Goal: Task Accomplishment & Management: Use online tool/utility

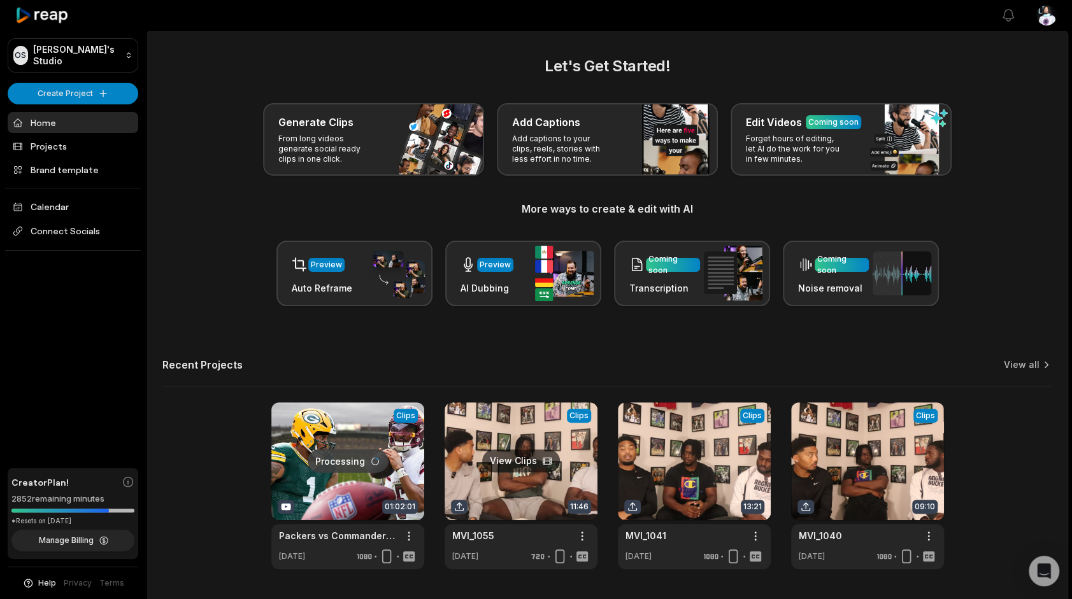
click at [555, 502] on link at bounding box center [521, 486] width 153 height 167
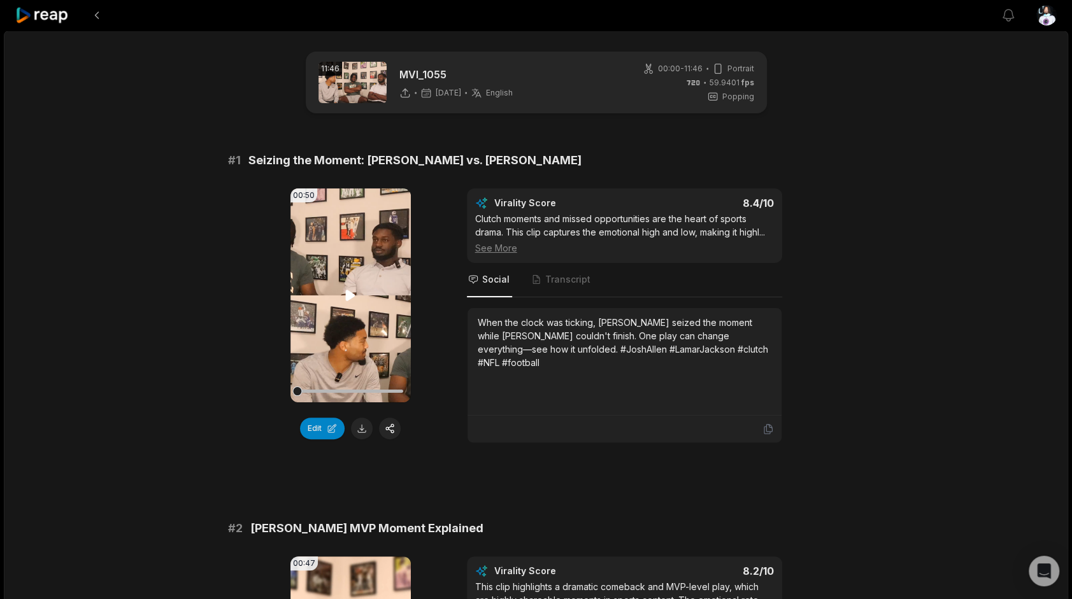
click at [336, 394] on div at bounding box center [350, 391] width 106 height 22
click at [330, 281] on video "Your browser does not support mp4 format." at bounding box center [350, 296] width 120 height 214
drag, startPoint x: 341, startPoint y: 388, endPoint x: 225, endPoint y: 377, distance: 117.1
click at [331, 422] on button "Edit" at bounding box center [322, 429] width 45 height 22
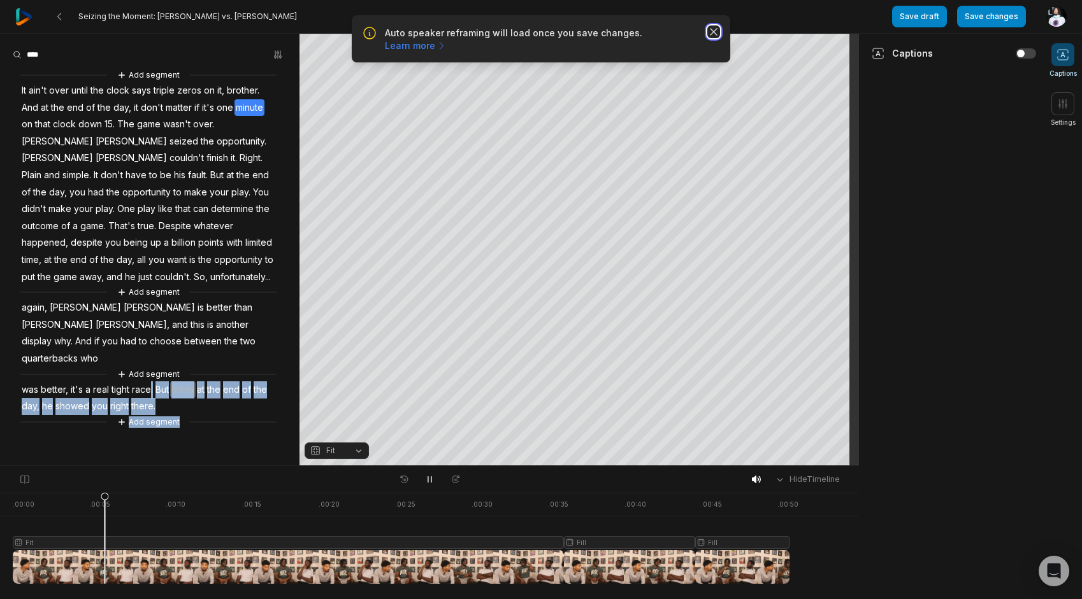
click at [715, 33] on icon "button" at bounding box center [713, 32] width 6 height 6
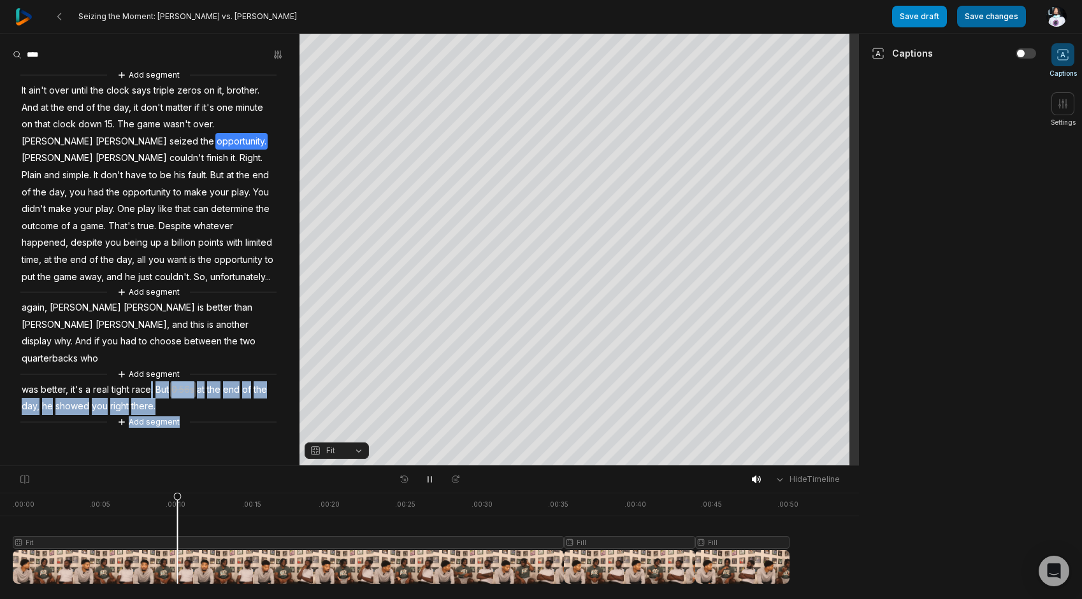
click at [987, 17] on button "Save changes" at bounding box center [991, 17] width 69 height 22
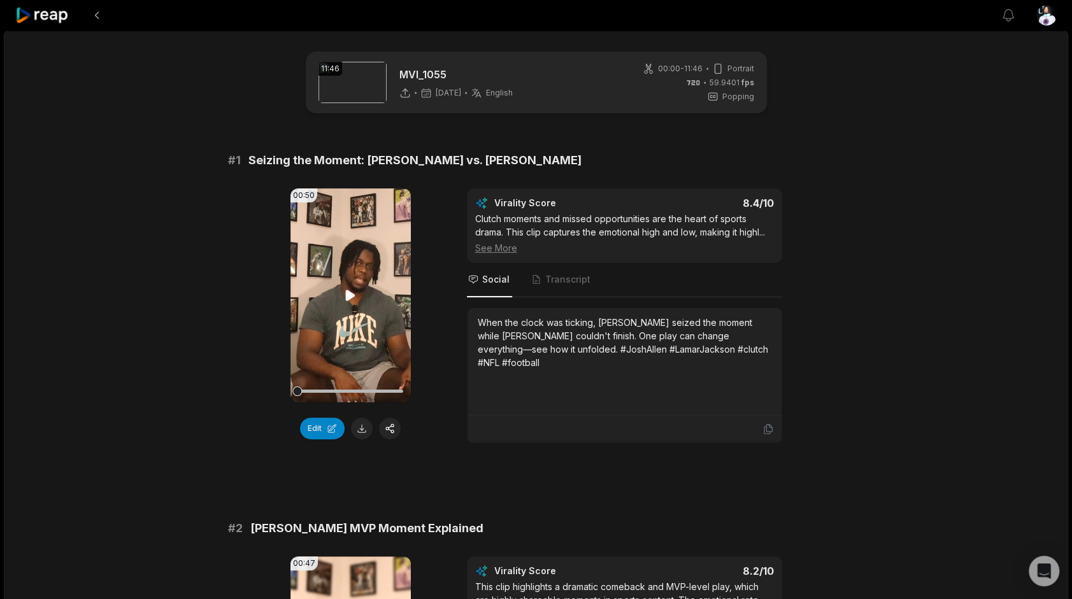
click at [326, 343] on video "Your browser does not support mp4 format." at bounding box center [350, 296] width 120 height 214
drag, startPoint x: 305, startPoint y: 391, endPoint x: 357, endPoint y: 392, distance: 51.6
click at [357, 392] on div at bounding box center [350, 391] width 106 height 3
drag, startPoint x: 364, startPoint y: 392, endPoint x: 387, endPoint y: 395, distance: 23.7
click at [387, 395] on div at bounding box center [350, 391] width 106 height 22
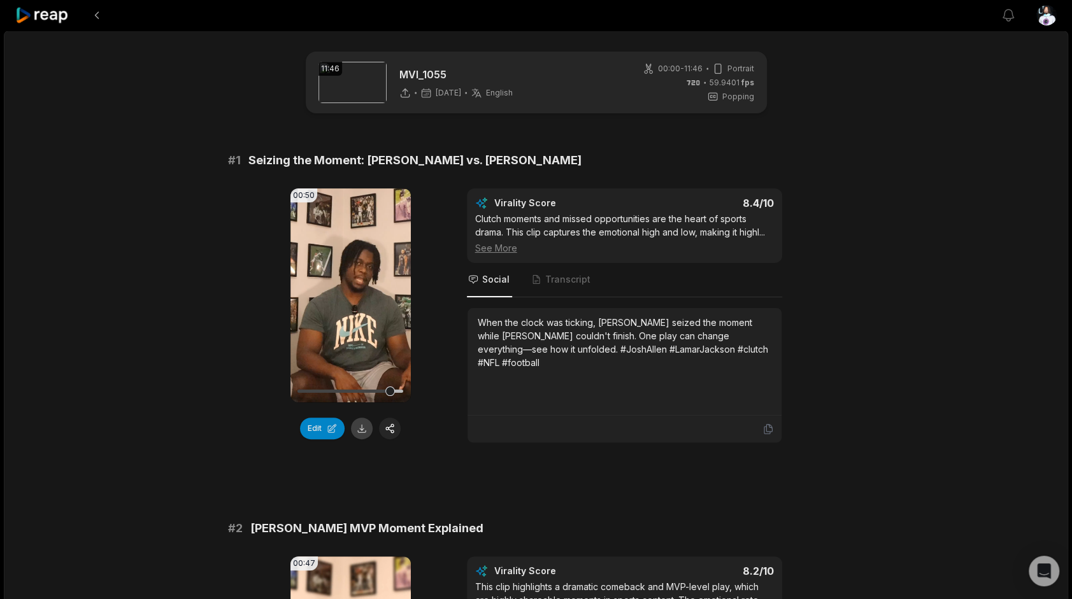
click at [363, 434] on button at bounding box center [362, 429] width 22 height 22
